Goal: Transaction & Acquisition: Book appointment/travel/reservation

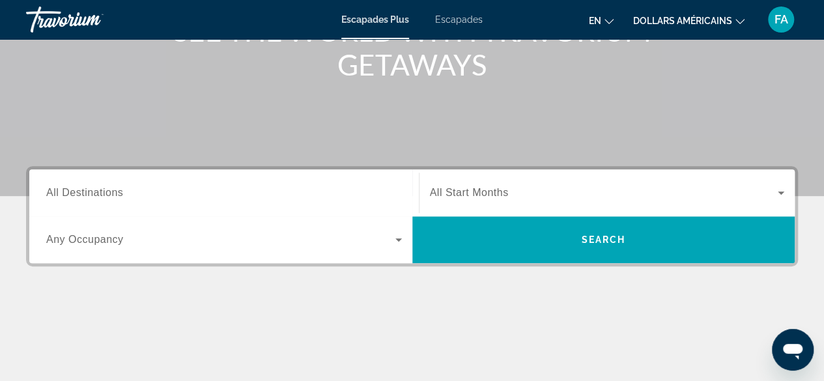
scroll to position [198, 0]
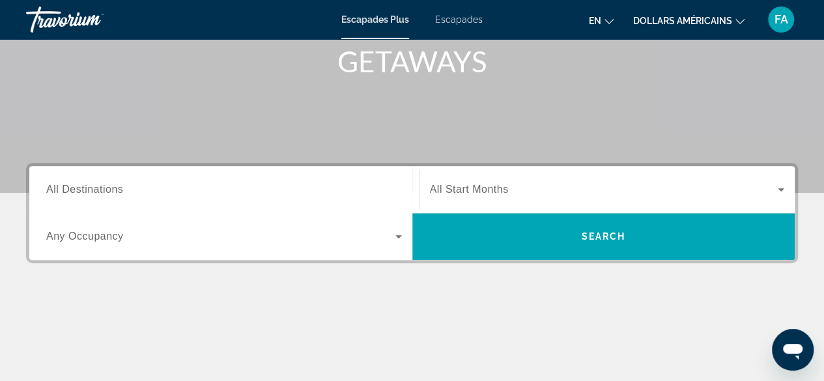
click at [219, 213] on div "Occupancy Any Occupancy" at bounding box center [224, 236] width 376 height 47
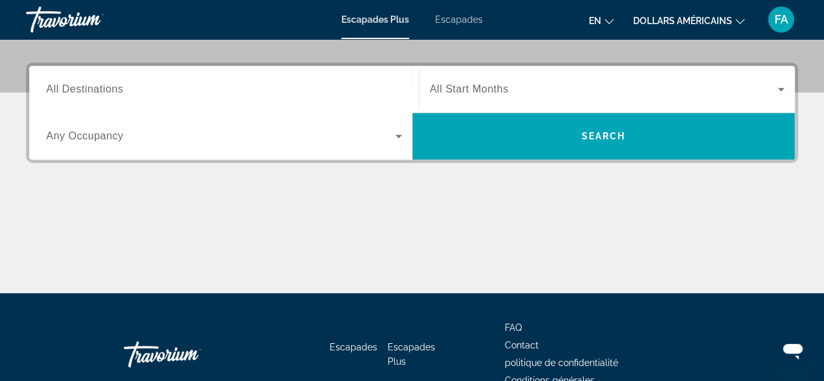
scroll to position [318, 0]
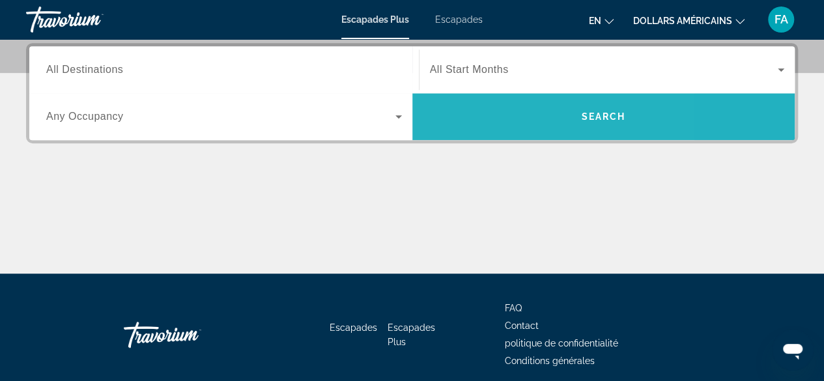
click at [496, 116] on span "Widget de recherche" at bounding box center [603, 116] width 383 height 31
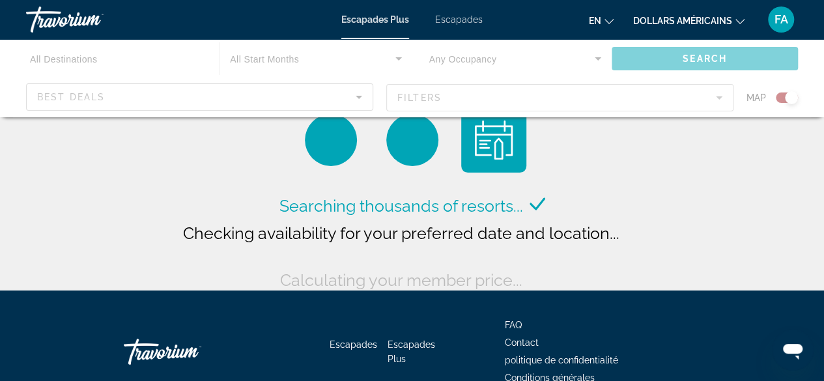
click at [138, 89] on div "Contenu principal" at bounding box center [412, 78] width 824 height 78
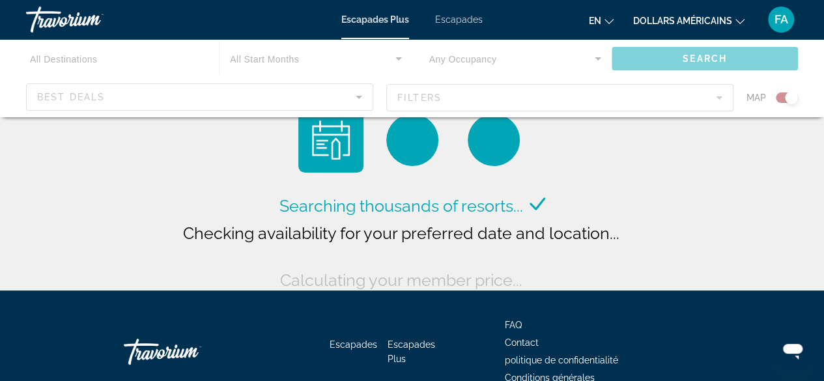
click at [141, 98] on div "Contenu principal" at bounding box center [412, 78] width 824 height 78
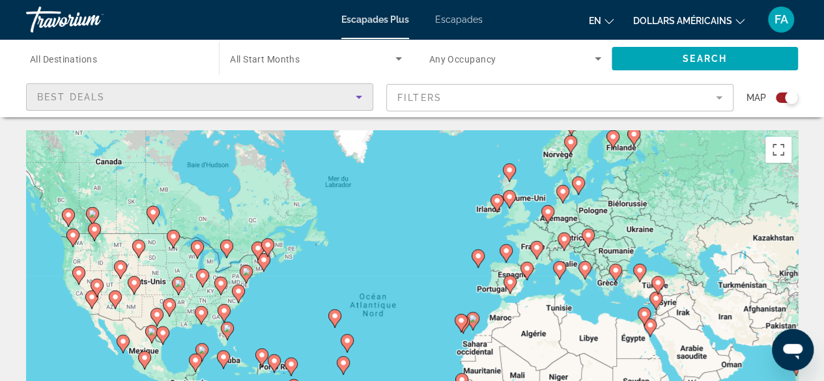
click at [217, 98] on div "Best Deals" at bounding box center [196, 97] width 318 height 16
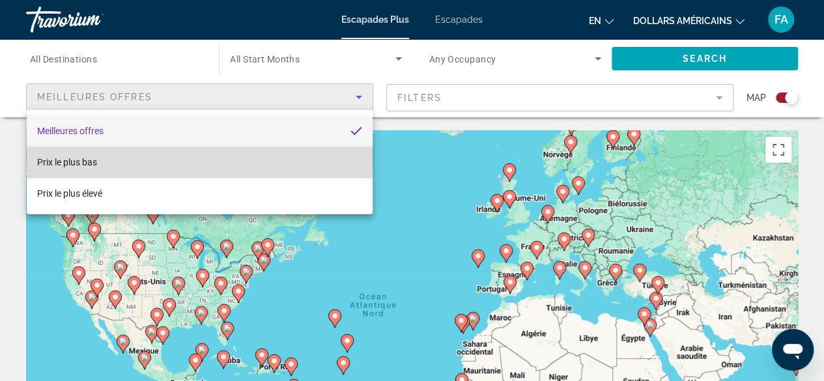
click at [129, 160] on mat-option "Prix ​​le plus bas" at bounding box center [200, 162] width 346 height 31
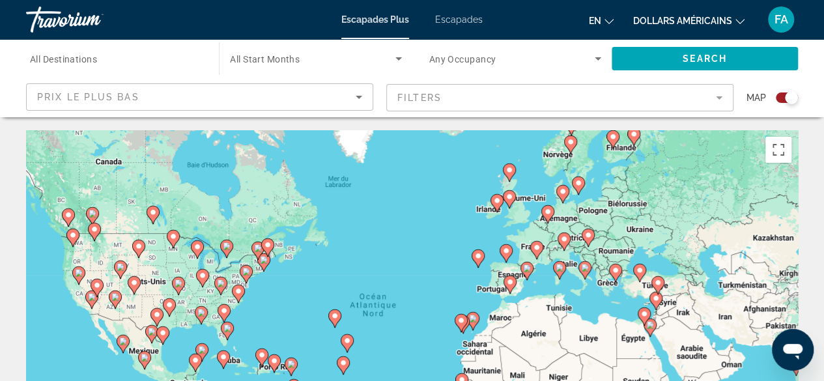
click at [451, 109] on mat-form-field "Filters" at bounding box center [559, 97] width 347 height 27
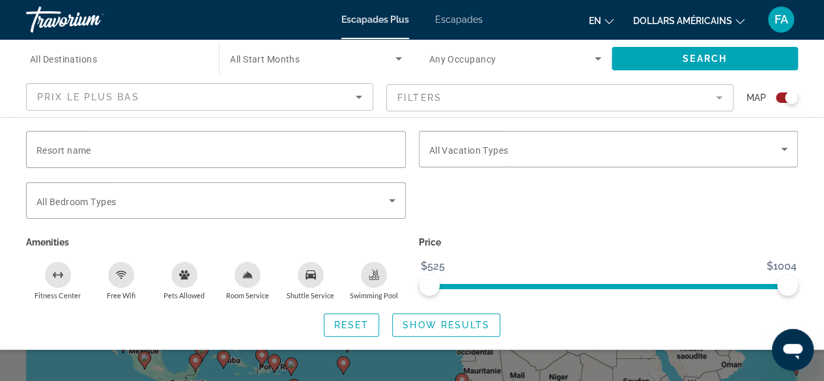
click at [461, 90] on mat-form-field "Filters" at bounding box center [559, 97] width 347 height 27
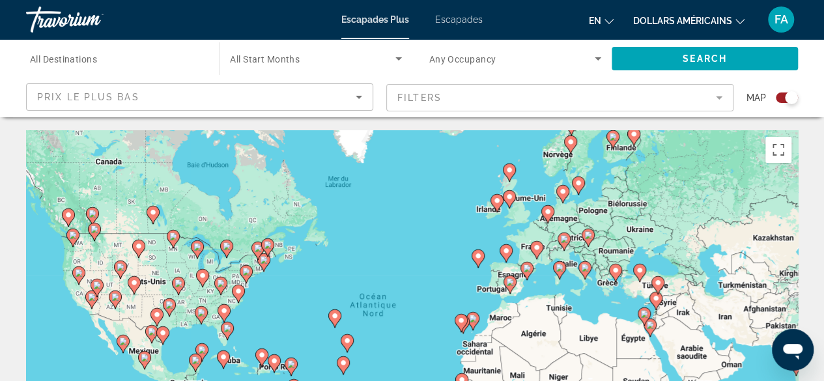
click at [461, 90] on mat-form-field "Filters" at bounding box center [559, 97] width 347 height 27
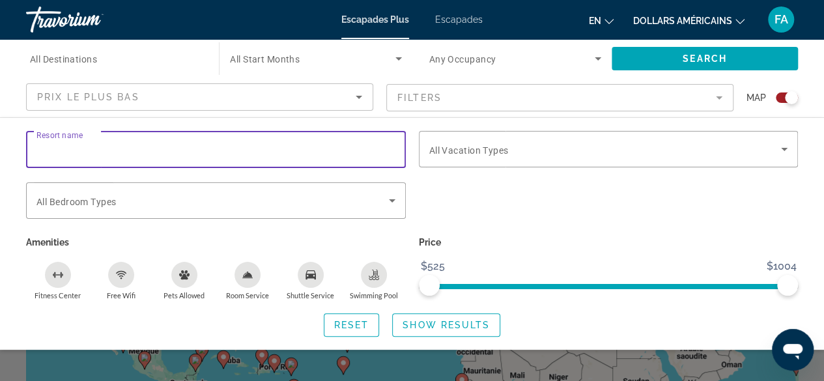
click at [184, 143] on input "Resort name" at bounding box center [215, 150] width 359 height 16
click at [173, 152] on input "**********" at bounding box center [215, 150] width 359 height 16
click at [55, 148] on input "**********" at bounding box center [215, 150] width 359 height 16
type input "**********"
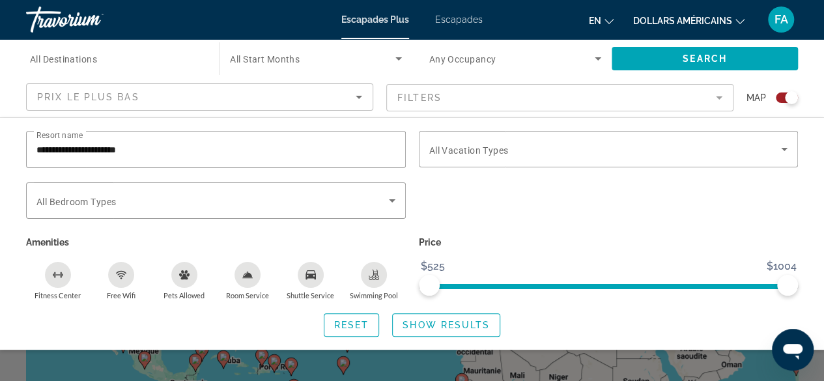
click at [479, 205] on div "Search widget" at bounding box center [608, 207] width 393 height 51
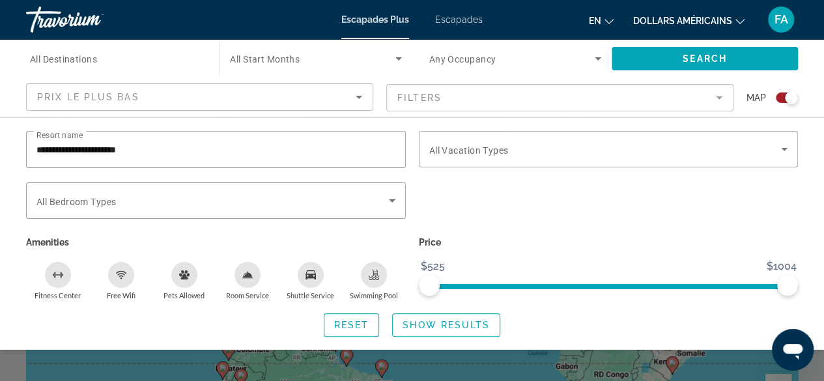
scroll to position [82, 0]
click at [630, 59] on span "Search widget" at bounding box center [704, 58] width 186 height 31
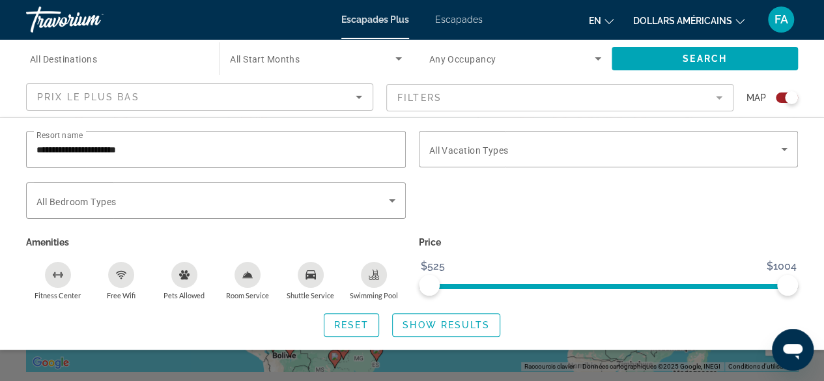
scroll to position [116, 0]
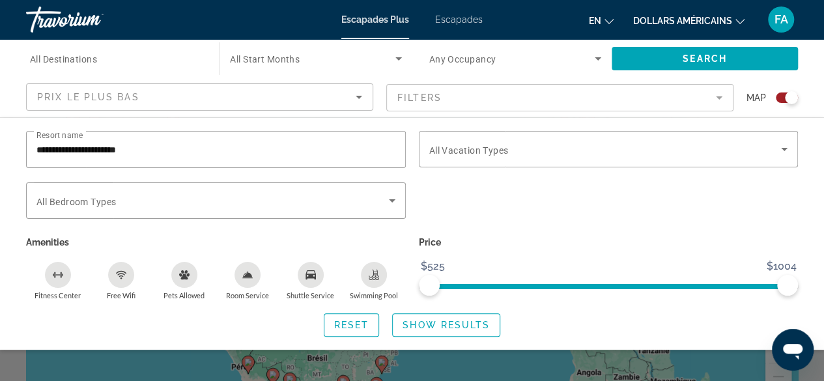
click at [591, 98] on mat-form-field "Filters" at bounding box center [559, 97] width 347 height 27
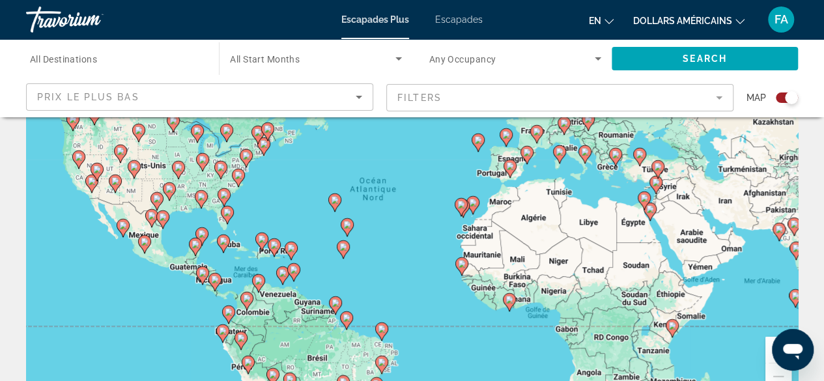
click at [716, 96] on mat-form-field "Filters" at bounding box center [559, 97] width 347 height 27
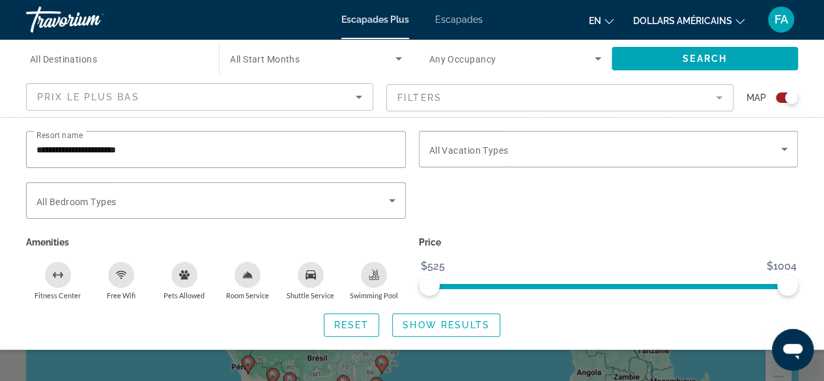
click at [716, 96] on mat-form-field "Filters" at bounding box center [559, 97] width 347 height 27
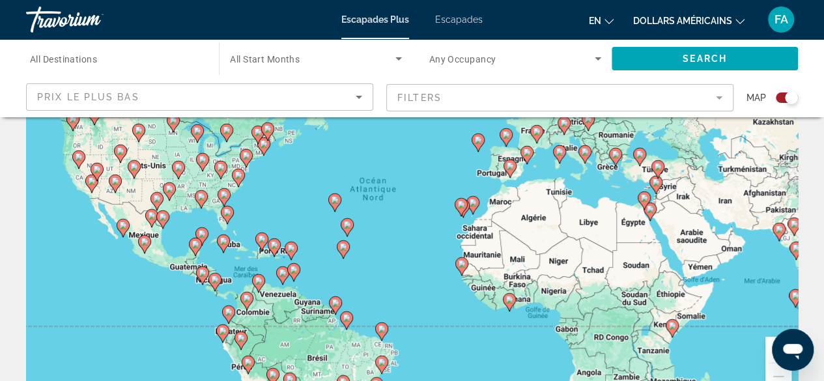
click at [716, 96] on mat-form-field "Filters" at bounding box center [559, 97] width 347 height 27
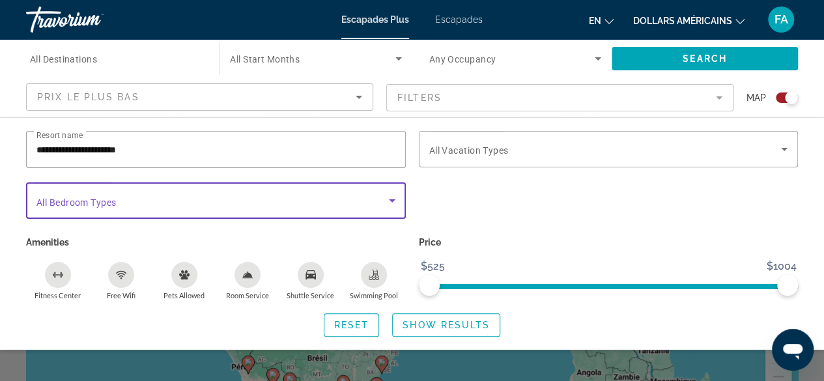
click at [392, 197] on icon "Search widget" at bounding box center [392, 201] width 16 height 16
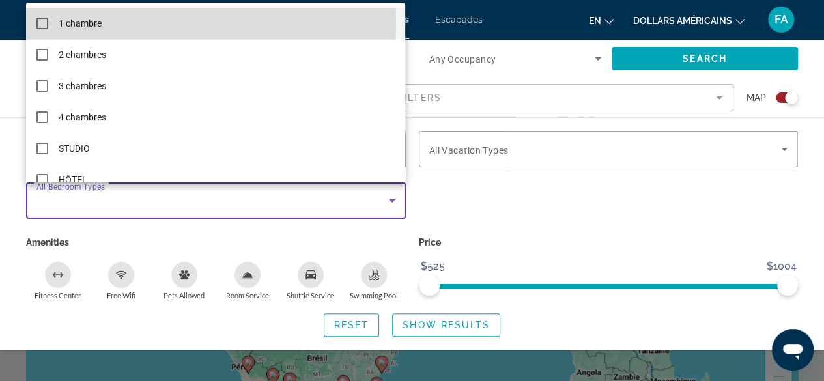
click at [97, 23] on font "1 chambre" at bounding box center [80, 23] width 43 height 10
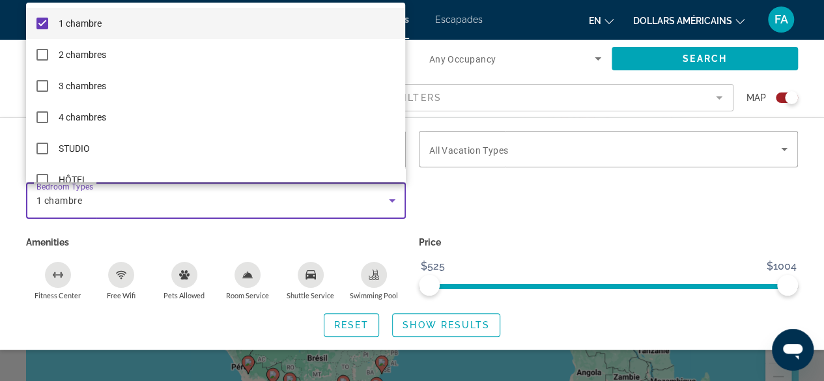
click at [500, 209] on div at bounding box center [412, 190] width 824 height 381
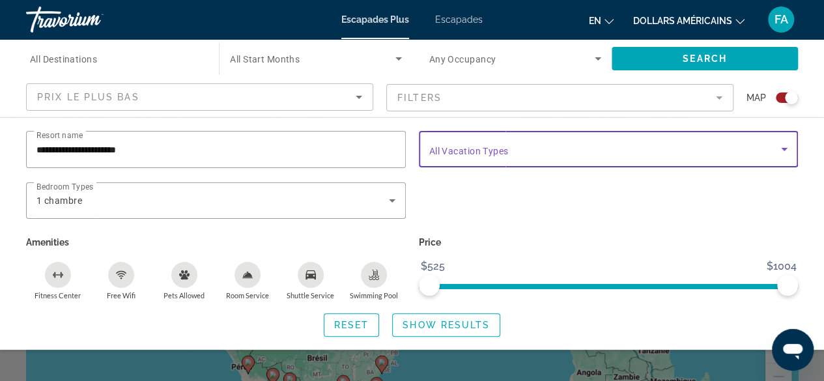
click at [526, 154] on span "Search widget" at bounding box center [605, 149] width 352 height 16
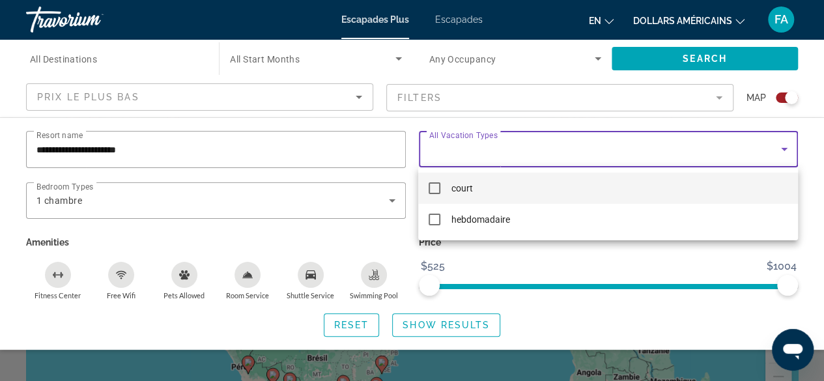
click at [481, 188] on mat-option "court" at bounding box center [607, 188] width 379 height 31
click at [518, 264] on div at bounding box center [412, 190] width 824 height 381
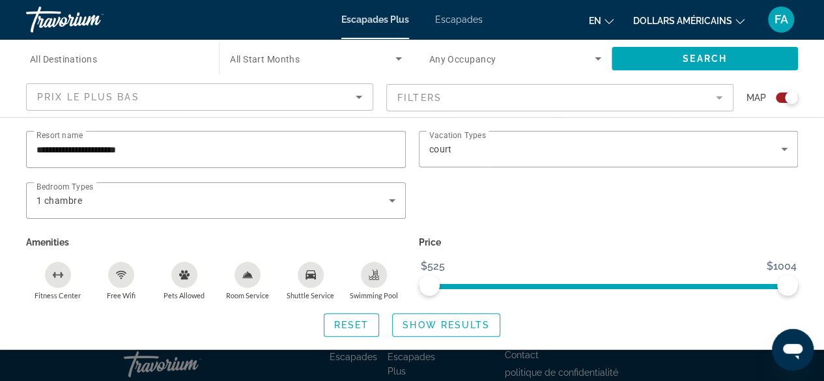
scroll to position [341, 0]
